Goal: Contribute content: Contribute content

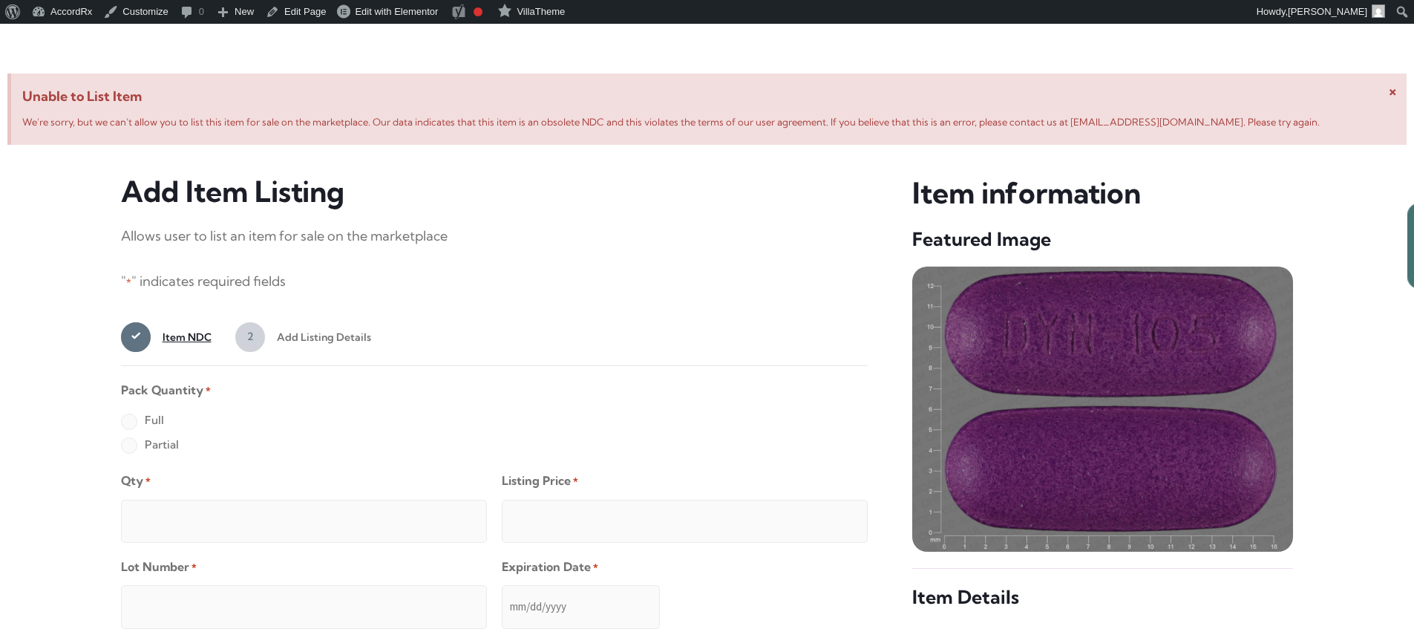
scroll to position [570, 0]
click at [128, 423] on label "Full" at bounding box center [142, 421] width 43 height 24
click at [0, 0] on input "Full" at bounding box center [0, 0] width 0 height 0
click at [177, 505] on input "Qty *" at bounding box center [304, 521] width 366 height 43
type input "2"
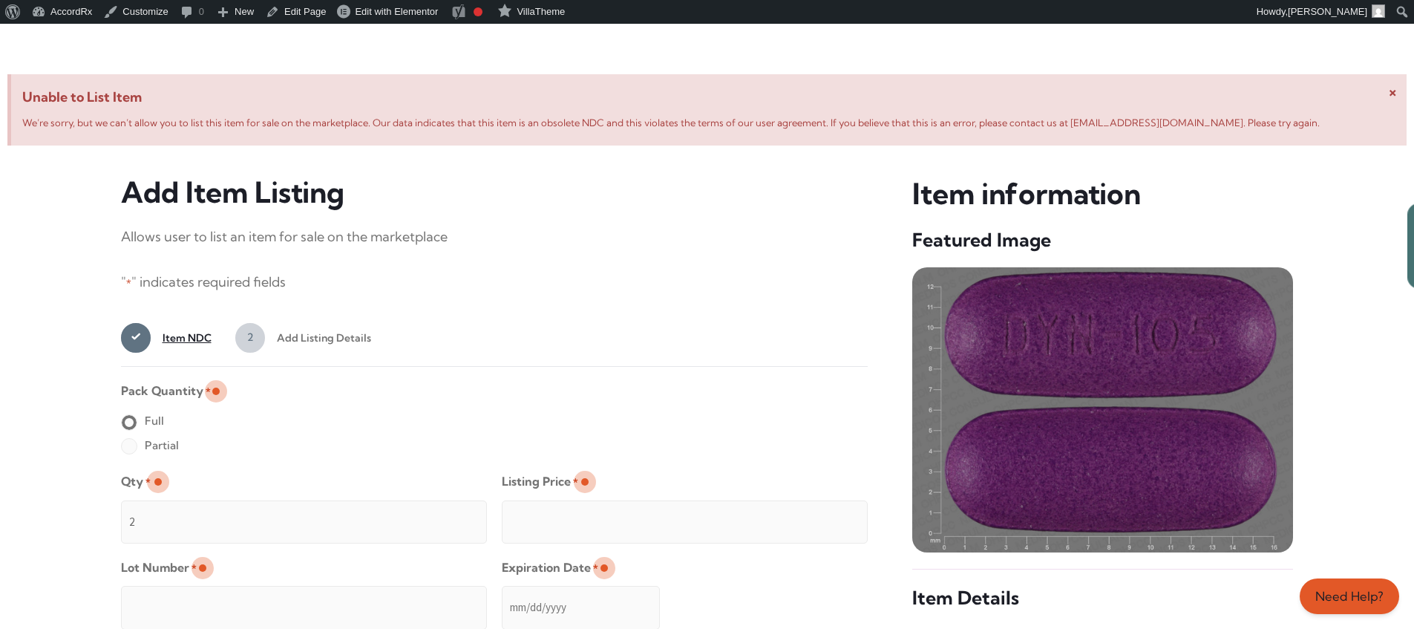
click at [826, 517] on input "Listing Price *" at bounding box center [685, 521] width 366 height 43
type input "49.99"
click at [400, 597] on input "Lot Number *" at bounding box center [304, 606] width 366 height 43
type input "TEST23456"
click at [502, 592] on input "Expiration Date *" at bounding box center [581, 606] width 158 height 43
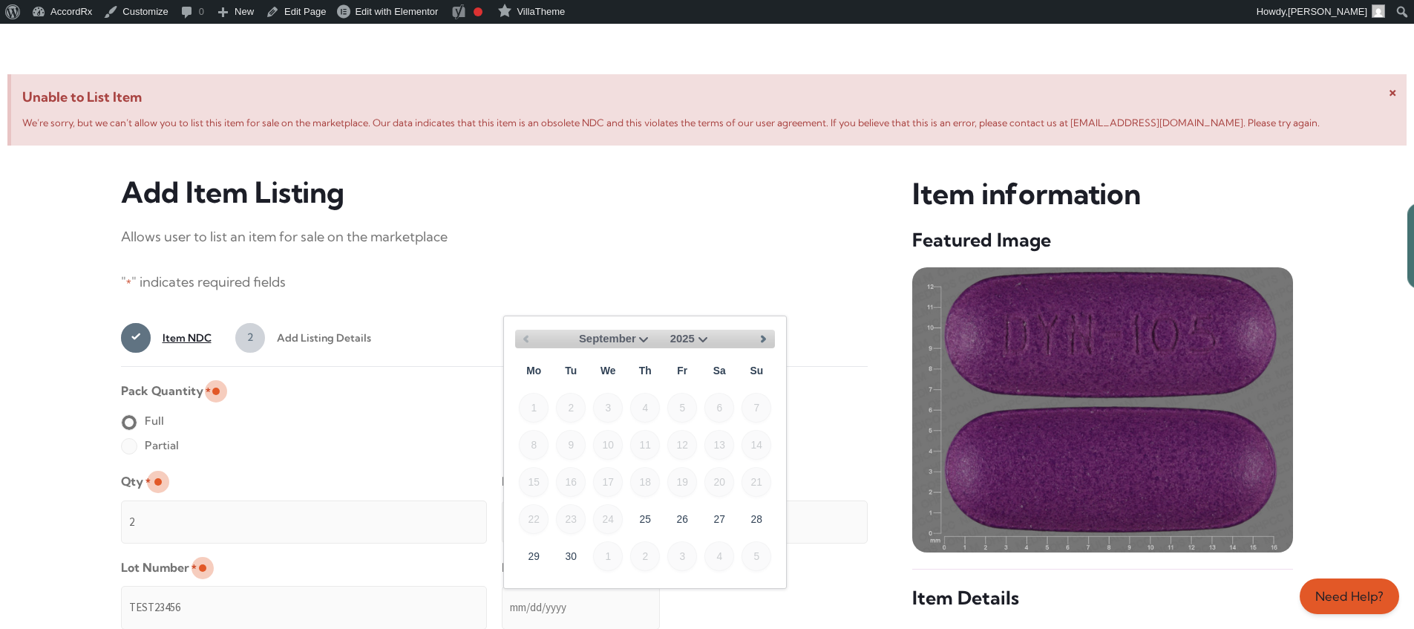
click at [638, 337] on select "September October November December" at bounding box center [615, 338] width 73 height 19
click at [577, 549] on link "30" at bounding box center [571, 555] width 30 height 30
type input "[DATE]"
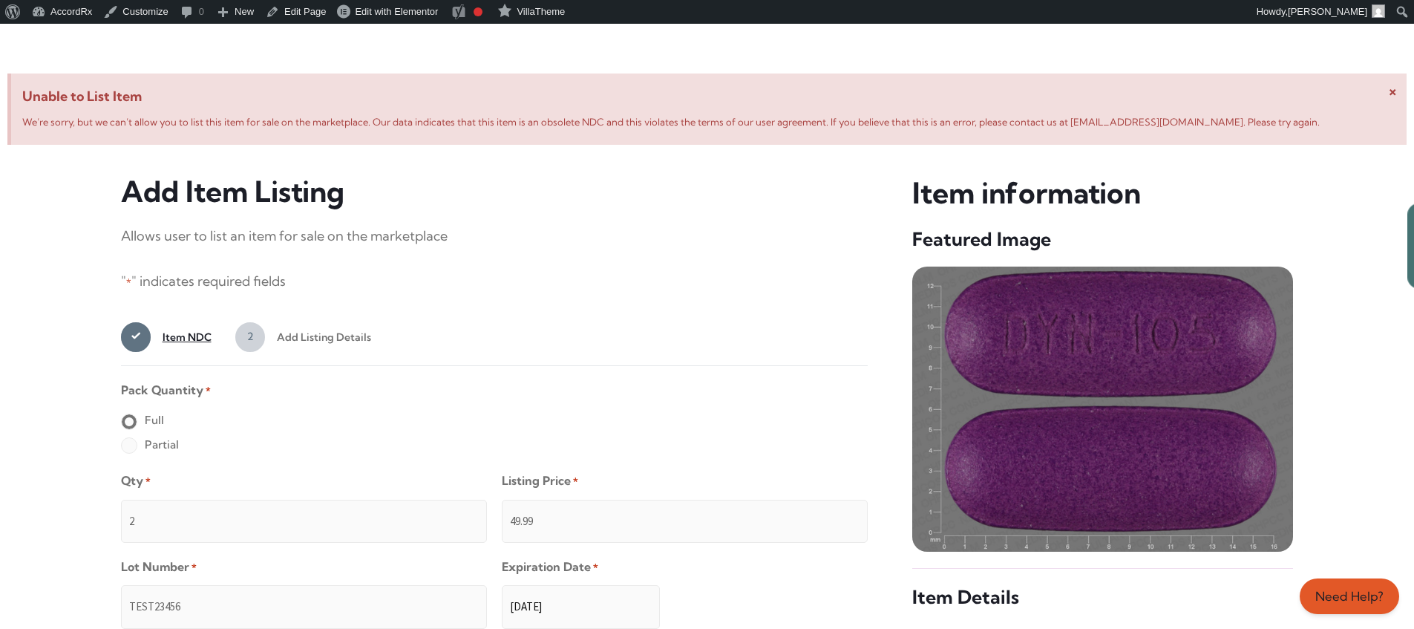
scroll to position [1185, 0]
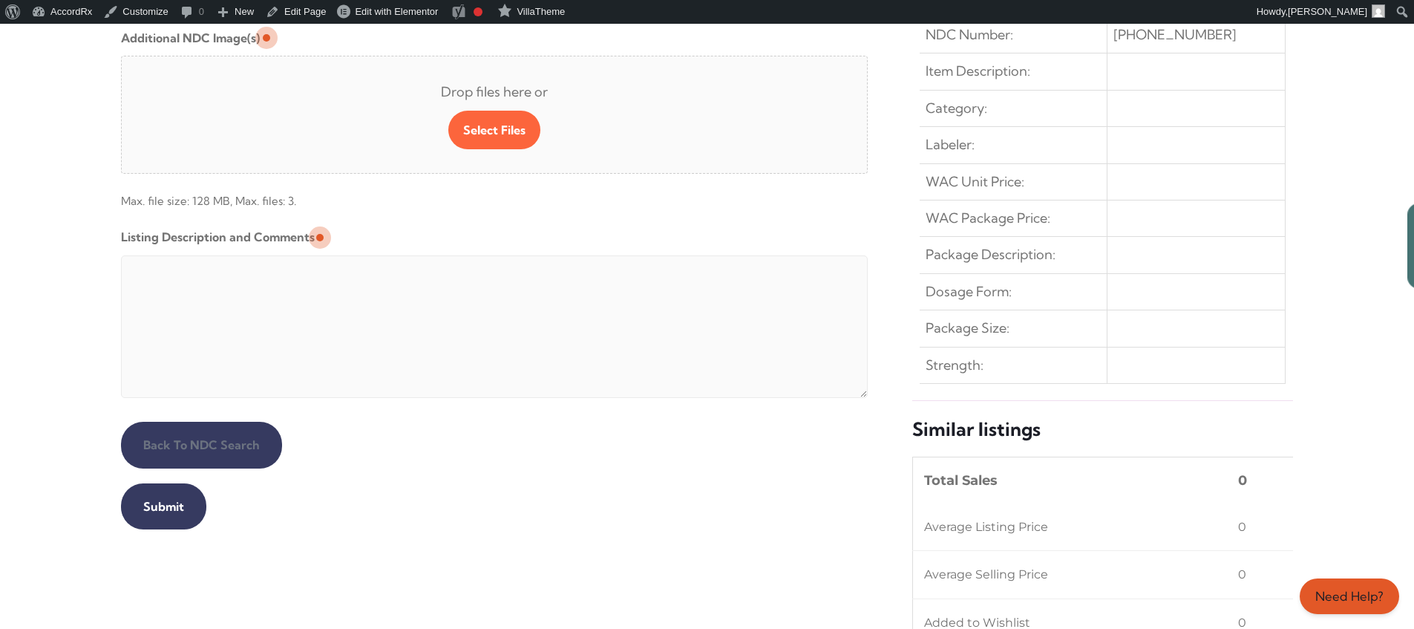
click at [480, 259] on textarea "Listing Description and Comments" at bounding box center [494, 326] width 747 height 142
type textarea "Automated Testing - list comment from [MEDICAL_DATA][DOMAIN_NAME]"
click at [161, 506] on input "Submit" at bounding box center [163, 506] width 85 height 46
